Goal: Task Accomplishment & Management: Manage account settings

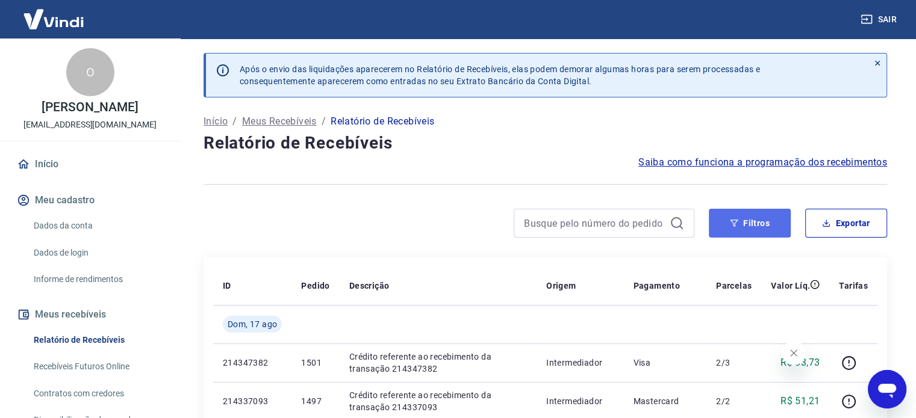
click at [765, 227] on button "Filtros" at bounding box center [750, 223] width 82 height 29
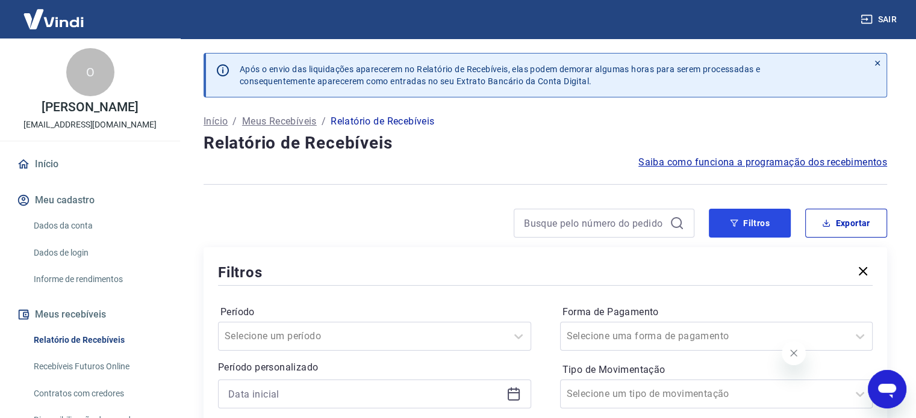
scroll to position [120, 0]
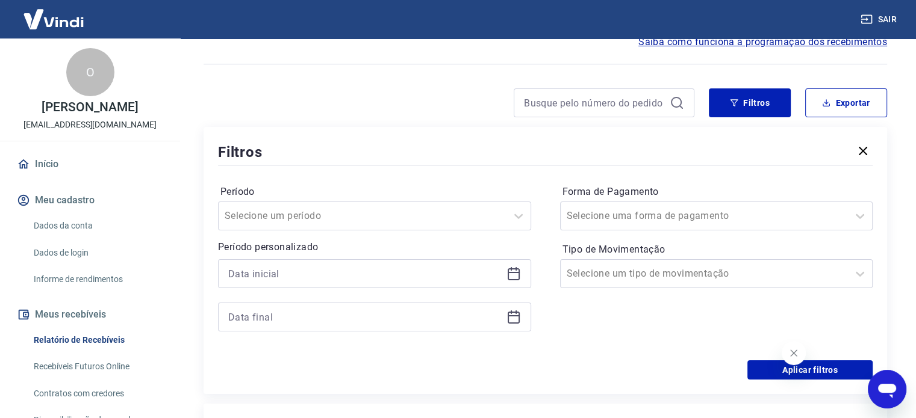
click at [512, 267] on icon at bounding box center [513, 274] width 14 height 14
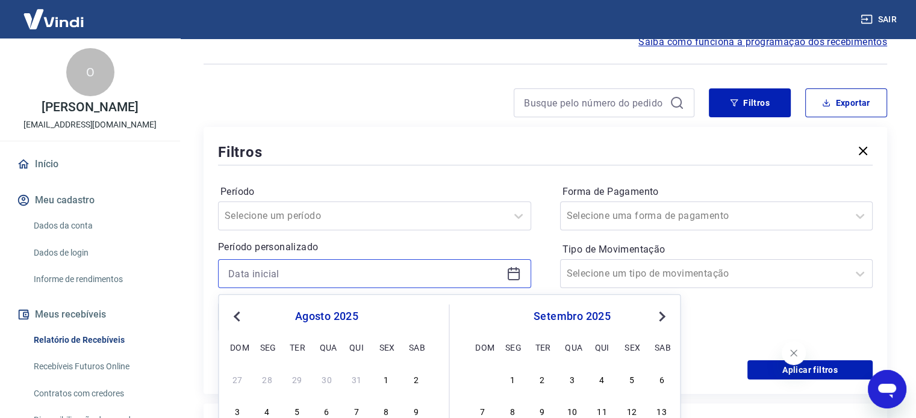
scroll to position [241, 0]
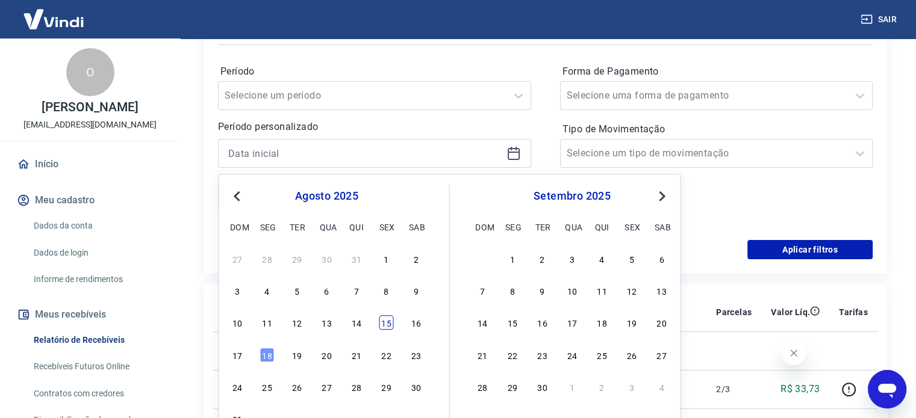
click at [385, 324] on div "15" at bounding box center [386, 323] width 14 height 14
type input "[DATE]"
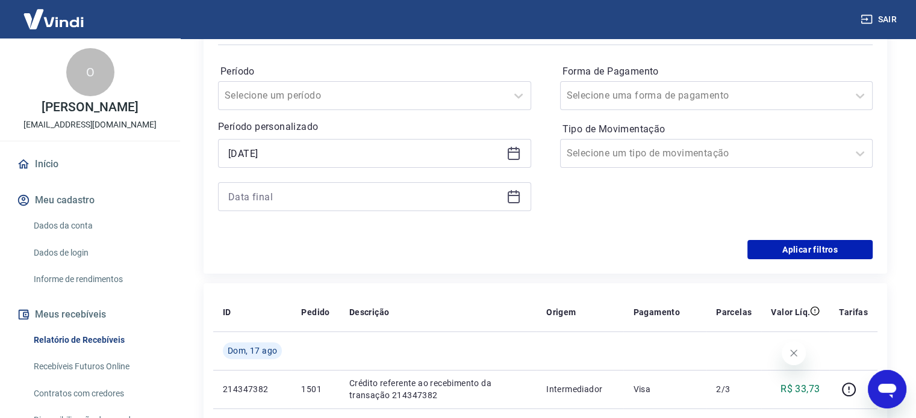
click at [512, 197] on icon at bounding box center [513, 197] width 14 height 14
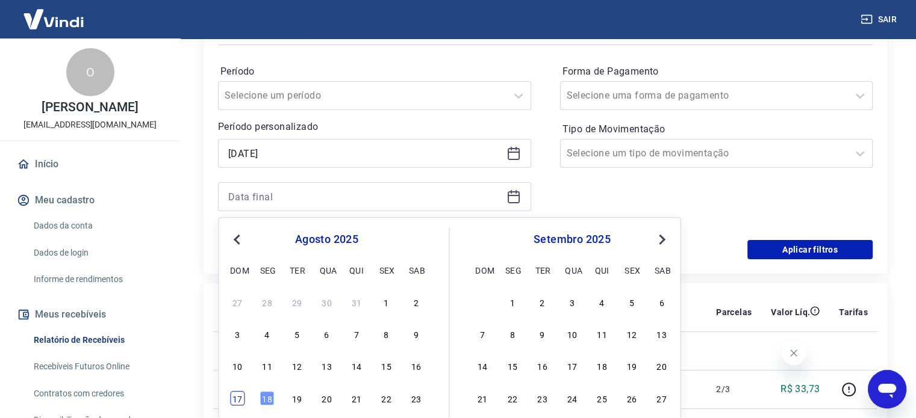
click at [240, 391] on div "17" at bounding box center [237, 398] width 14 height 14
type input "[DATE]"
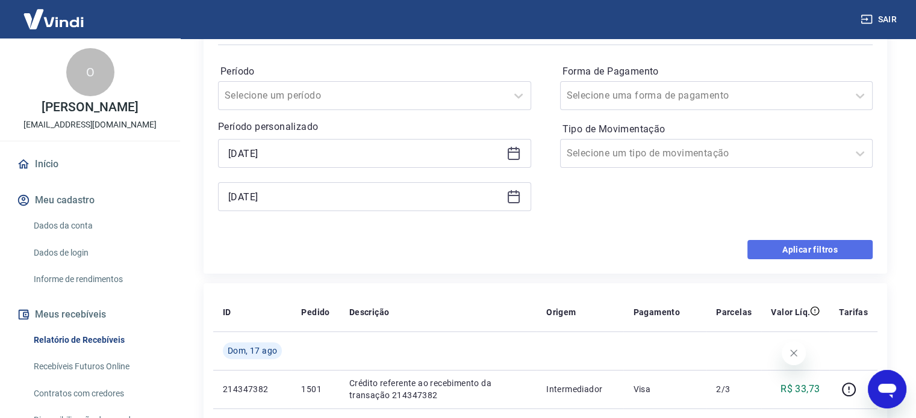
click at [855, 249] on button "Aplicar filtros" at bounding box center [809, 249] width 125 height 19
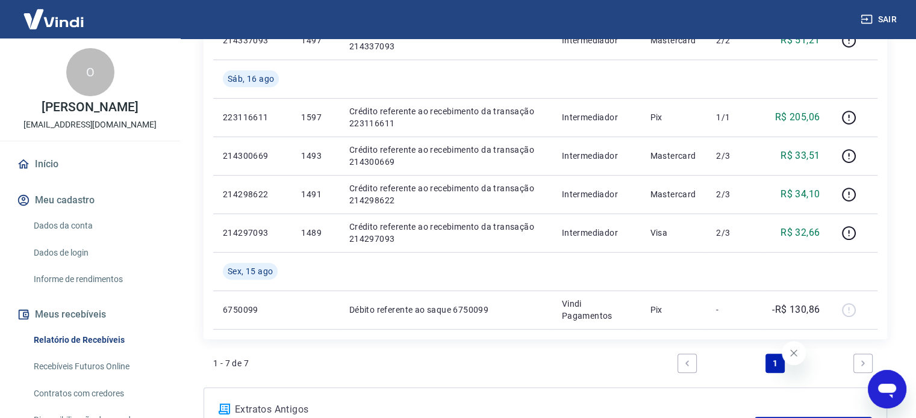
scroll to position [181, 0]
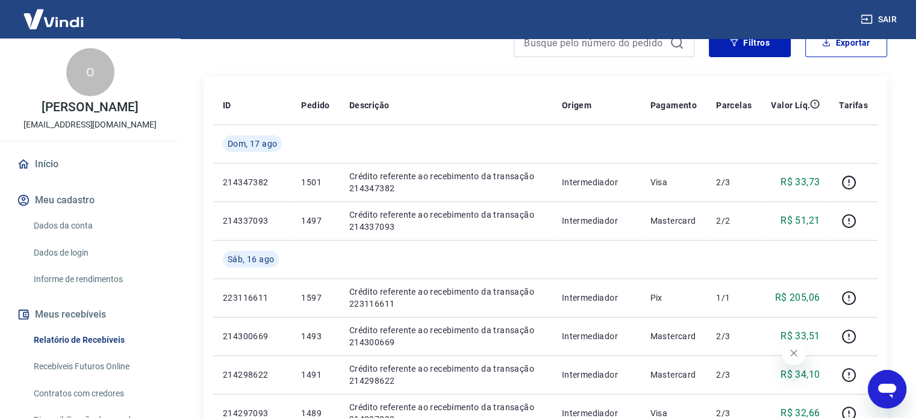
click at [582, 69] on div "Após o envio das liquidações aparecerem no Relatório de Recebíveis, elas podem …" at bounding box center [545, 257] width 712 height 798
click at [848, 52] on button "Exportar" at bounding box center [846, 42] width 82 height 29
type input "[DATE]"
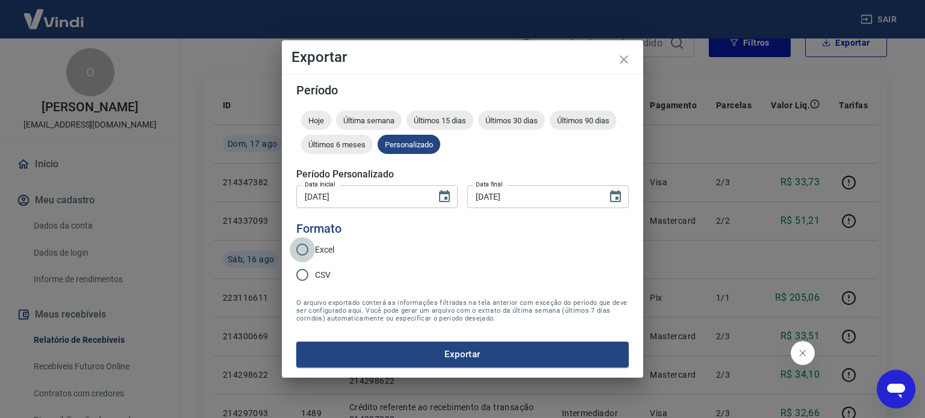
click at [298, 245] on input "Excel" at bounding box center [302, 249] width 25 height 25
radio input "true"
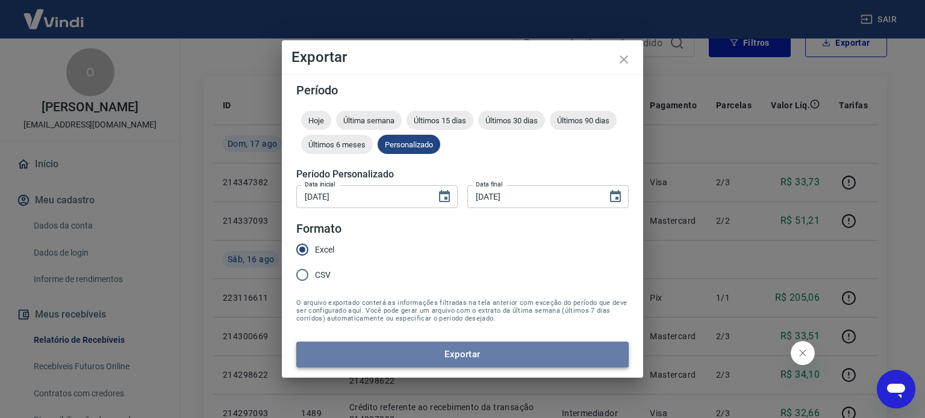
click at [385, 352] on button "Exportar" at bounding box center [462, 354] width 332 height 25
